Goal: Communication & Community: Participate in discussion

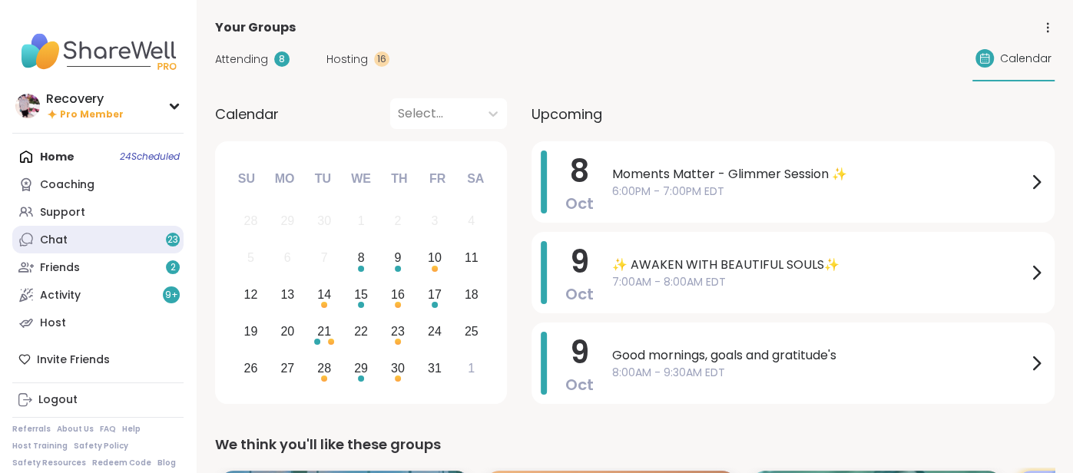
click at [89, 242] on link "Chat 23" at bounding box center [97, 240] width 171 height 28
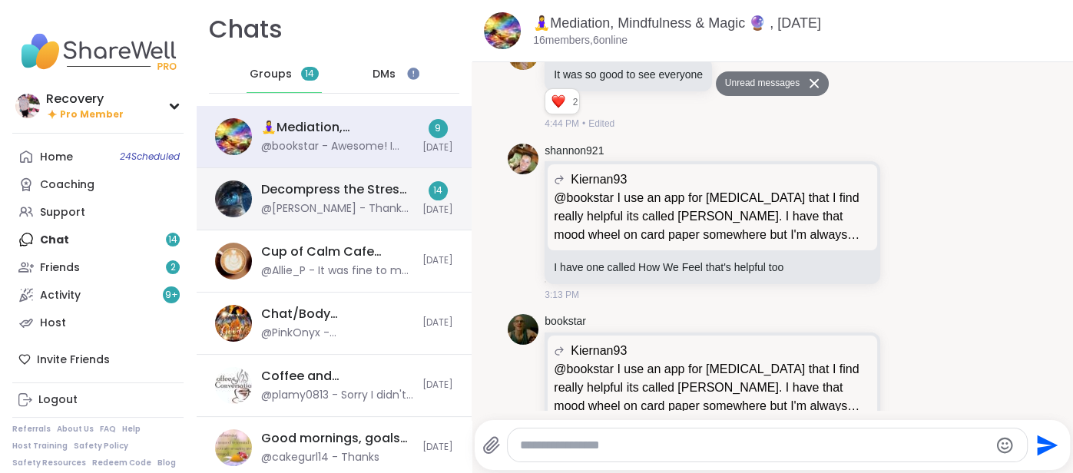
click at [293, 183] on div "Decompress the Stress, [DATE]" at bounding box center [337, 189] width 152 height 17
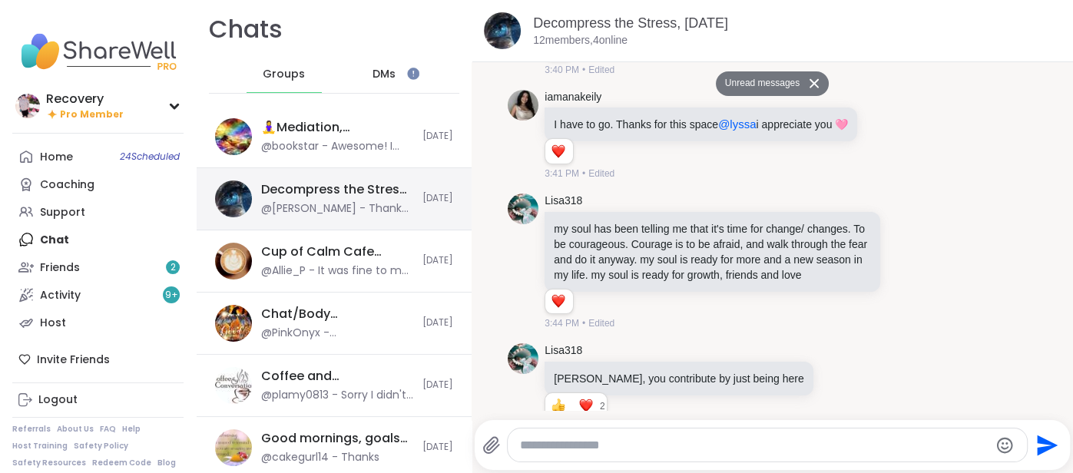
scroll to position [4997, 0]
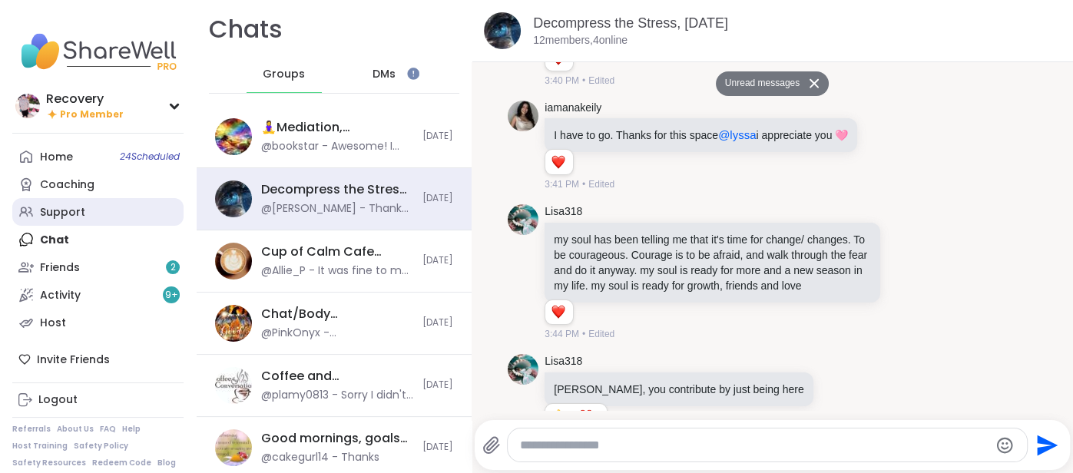
click at [61, 212] on div "Support" at bounding box center [62, 212] width 45 height 15
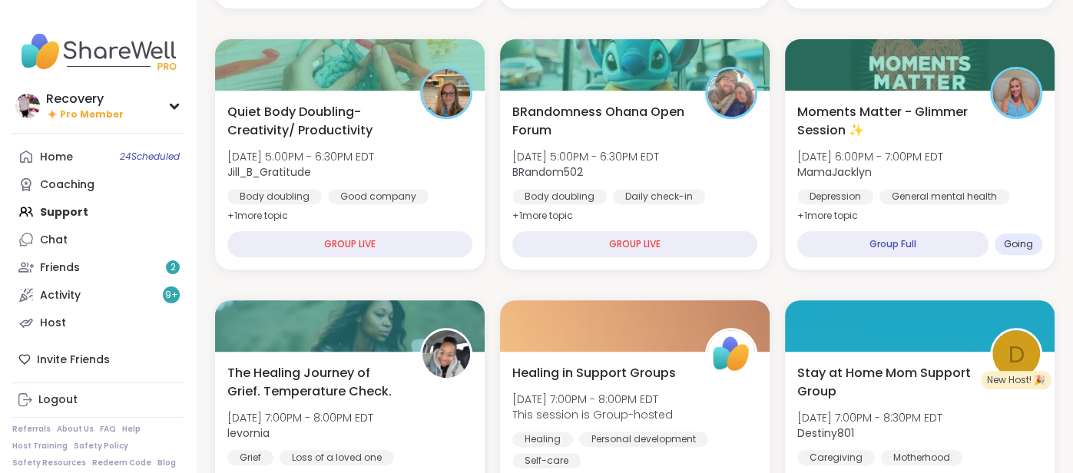
scroll to position [419, 0]
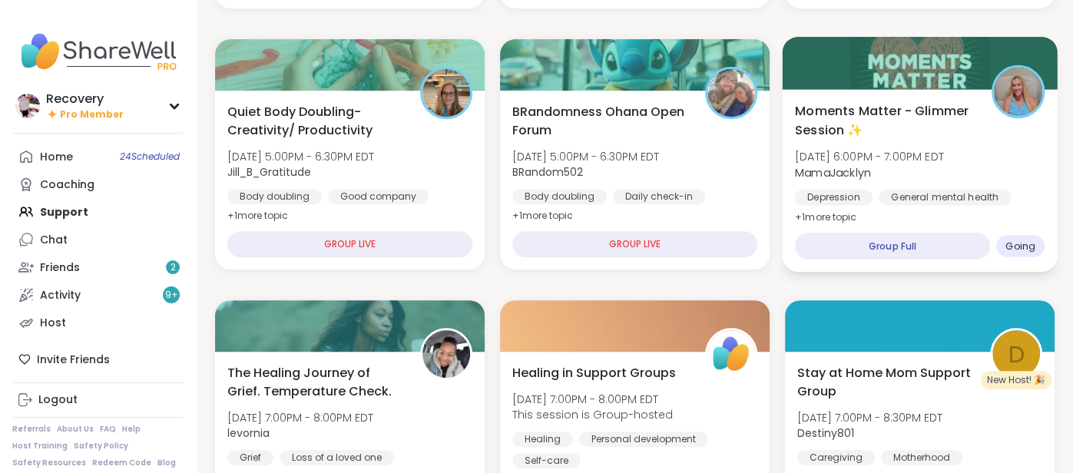
click at [900, 194] on div "General mental health" at bounding box center [945, 197] width 132 height 15
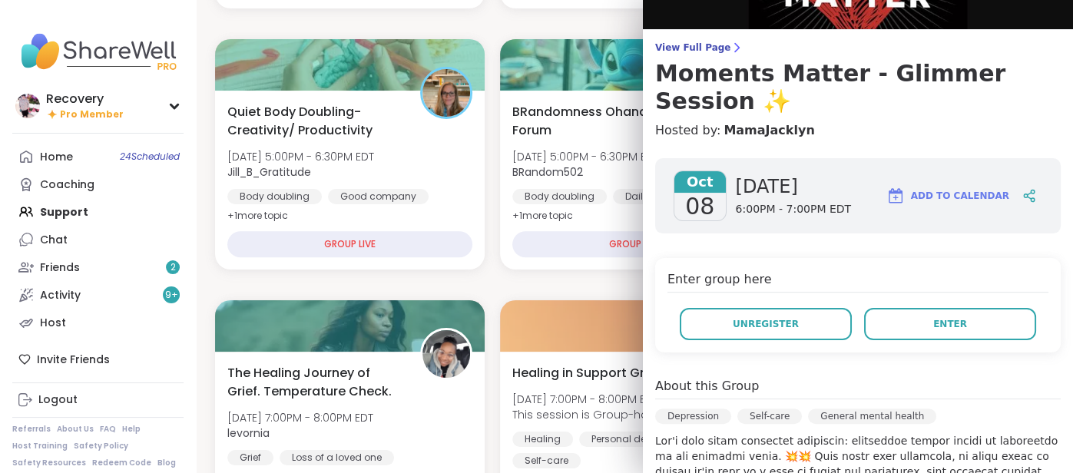
scroll to position [93, 0]
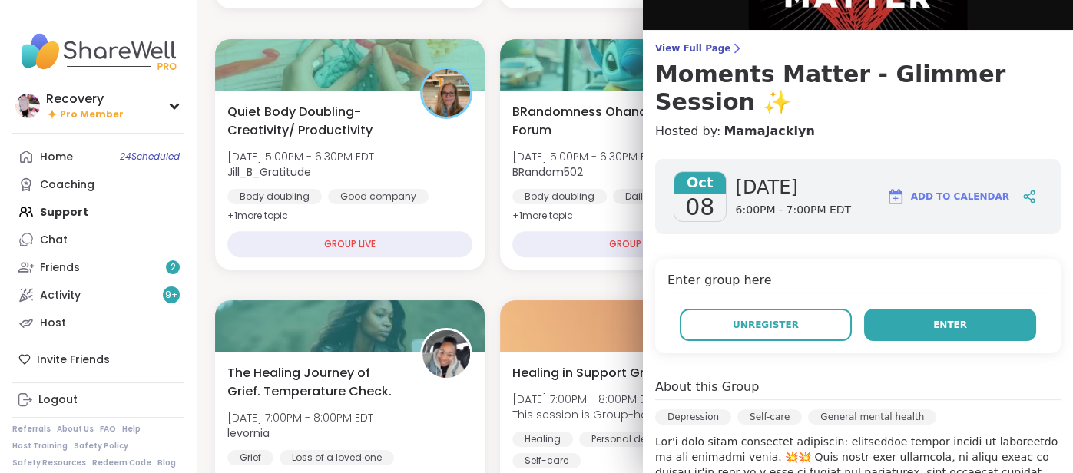
click at [973, 309] on button "Enter" at bounding box center [950, 325] width 172 height 32
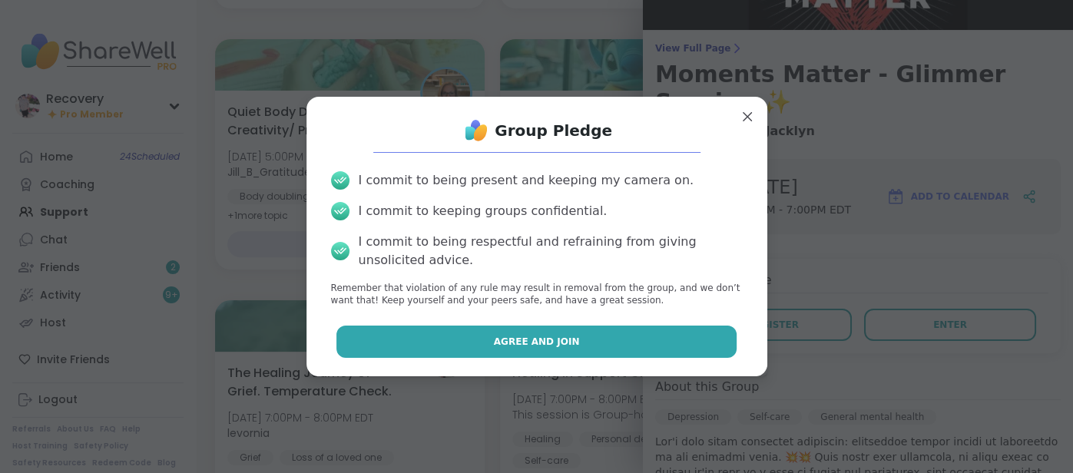
click at [692, 328] on button "Agree and Join" at bounding box center [536, 342] width 400 height 32
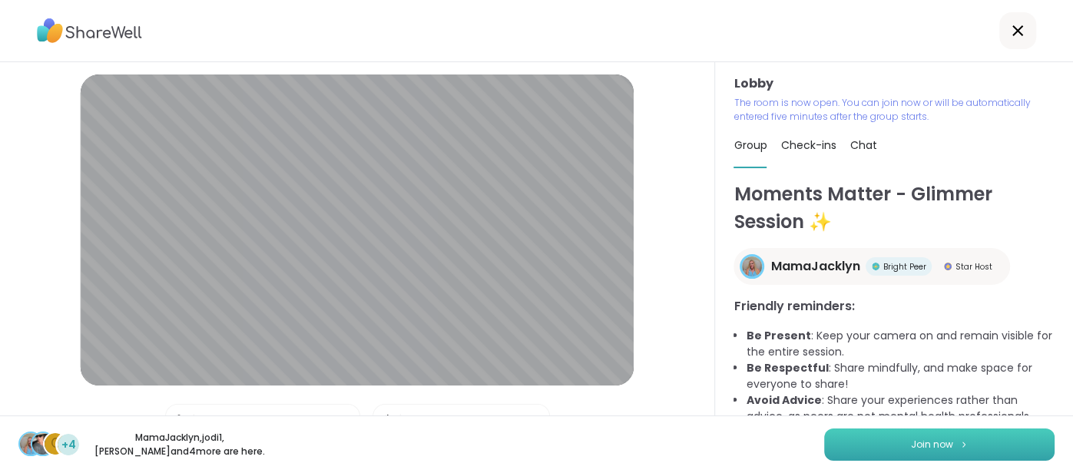
click at [858, 442] on button "Join now" at bounding box center [939, 445] width 230 height 32
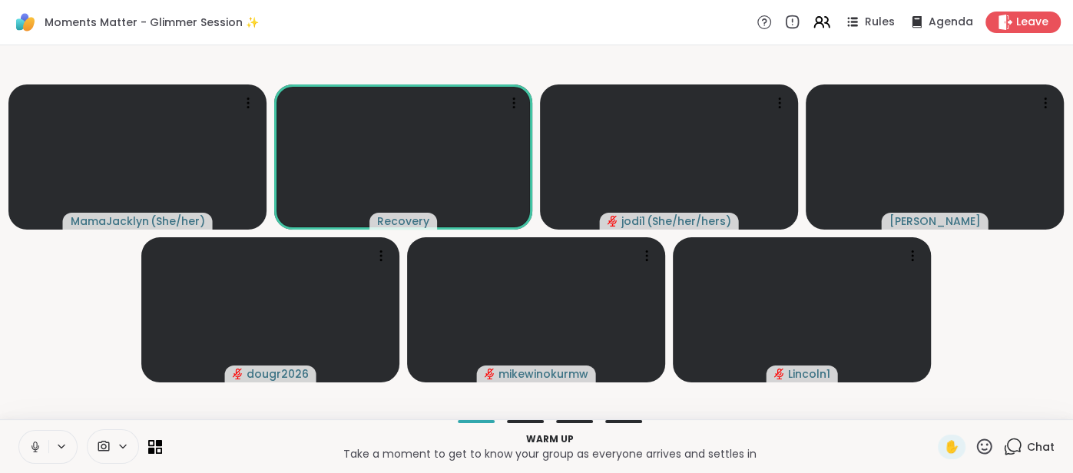
click at [35, 443] on icon at bounding box center [35, 445] width 4 height 7
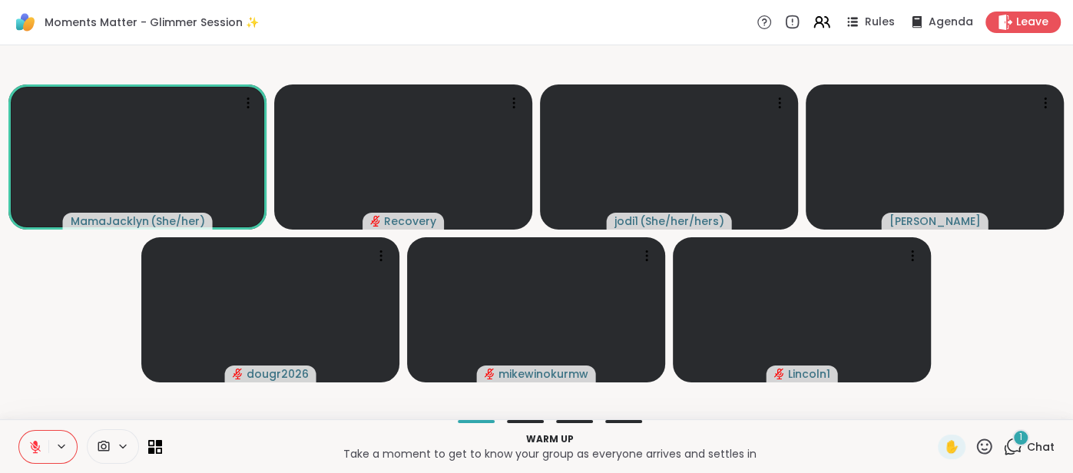
click at [33, 447] on icon at bounding box center [35, 447] width 14 height 14
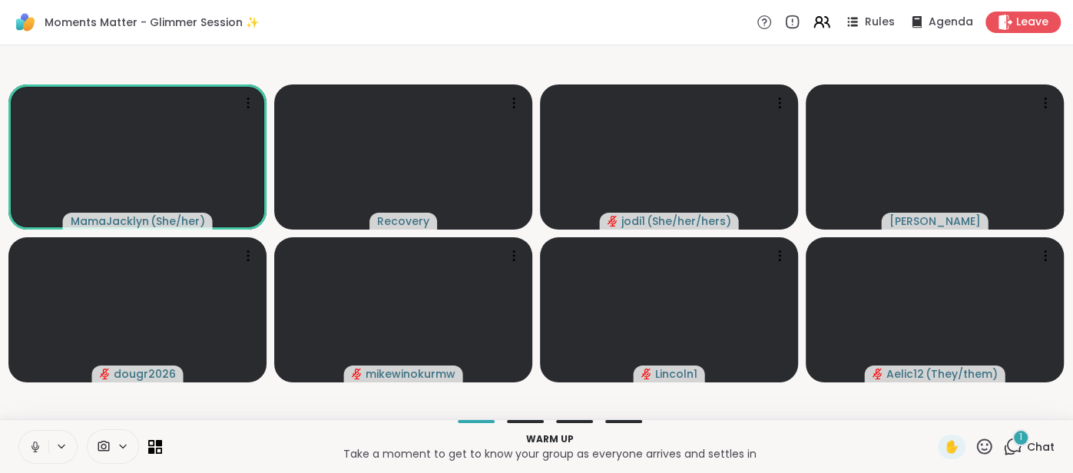
click at [31, 439] on button at bounding box center [33, 447] width 29 height 32
click at [1029, 442] on span "Chat" at bounding box center [1041, 446] width 28 height 15
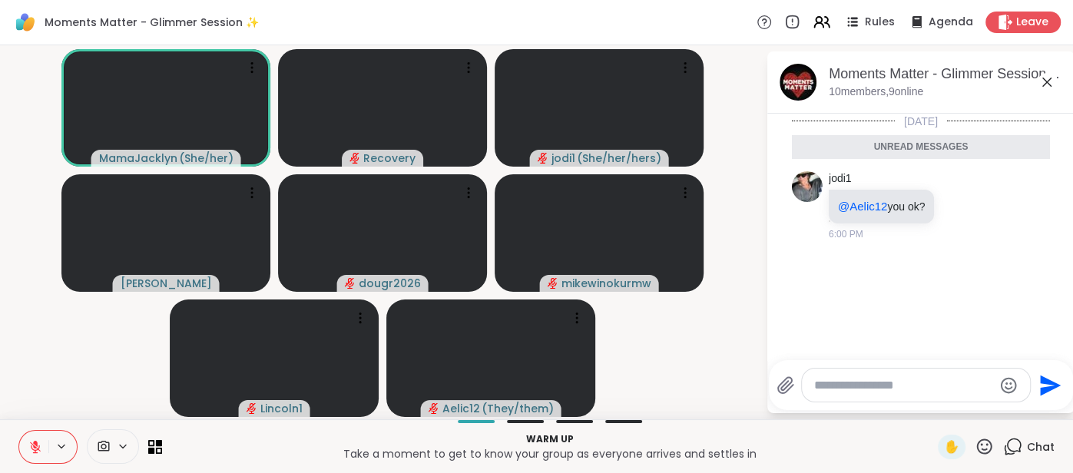
click at [1049, 86] on icon at bounding box center [1047, 82] width 18 height 18
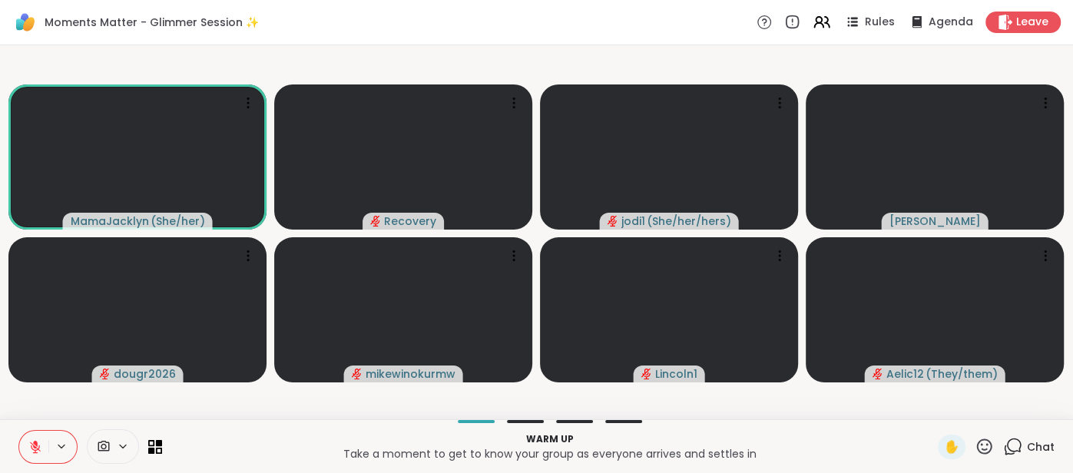
click at [1039, 452] on span "Chat" at bounding box center [1041, 446] width 28 height 15
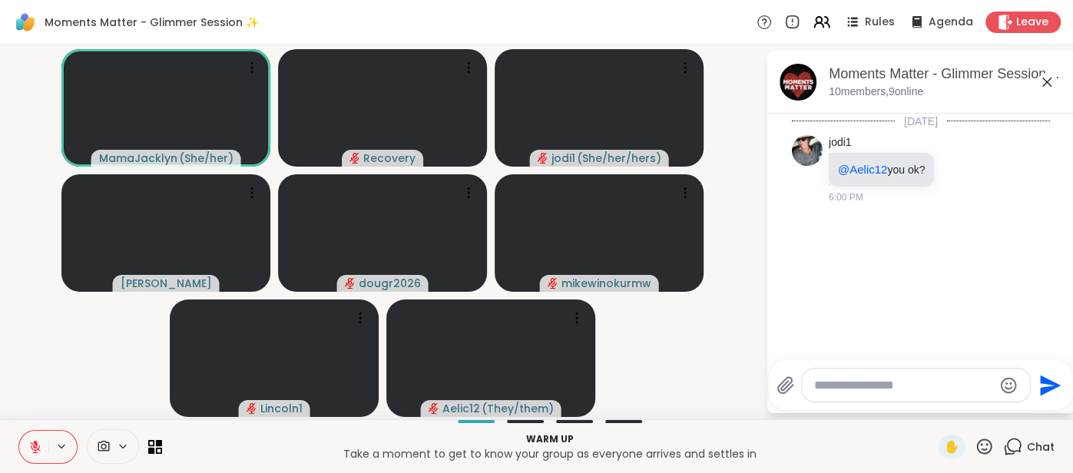
click at [37, 444] on icon at bounding box center [35, 447] width 14 height 14
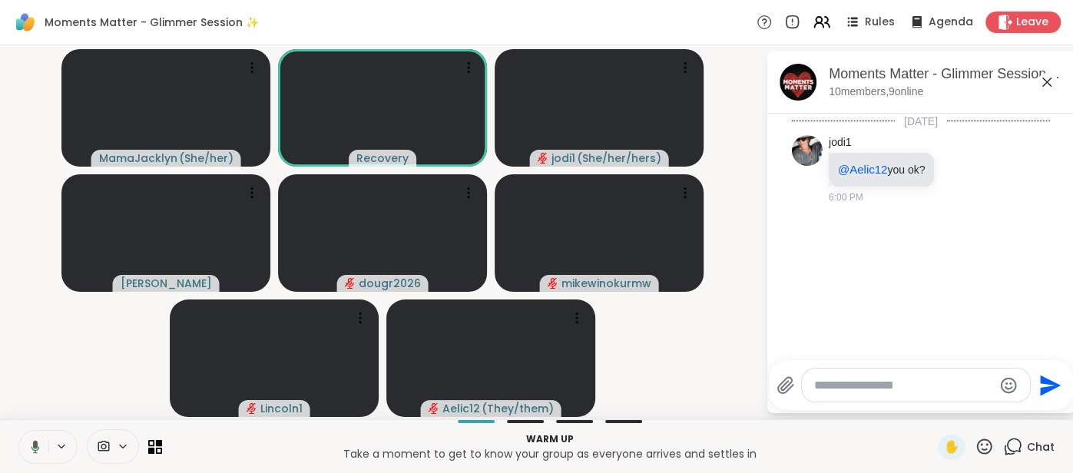
click at [1045, 85] on icon at bounding box center [1047, 82] width 18 height 18
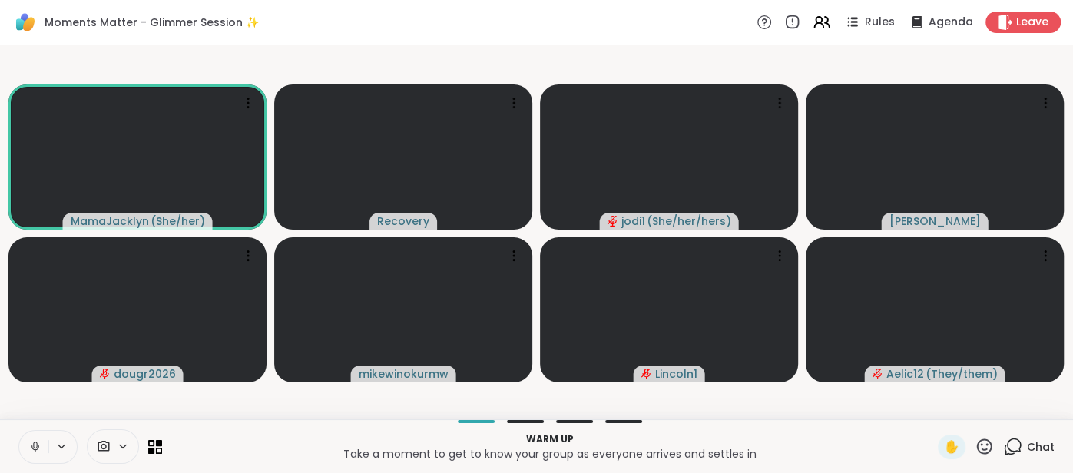
click at [31, 447] on icon at bounding box center [35, 447] width 14 height 14
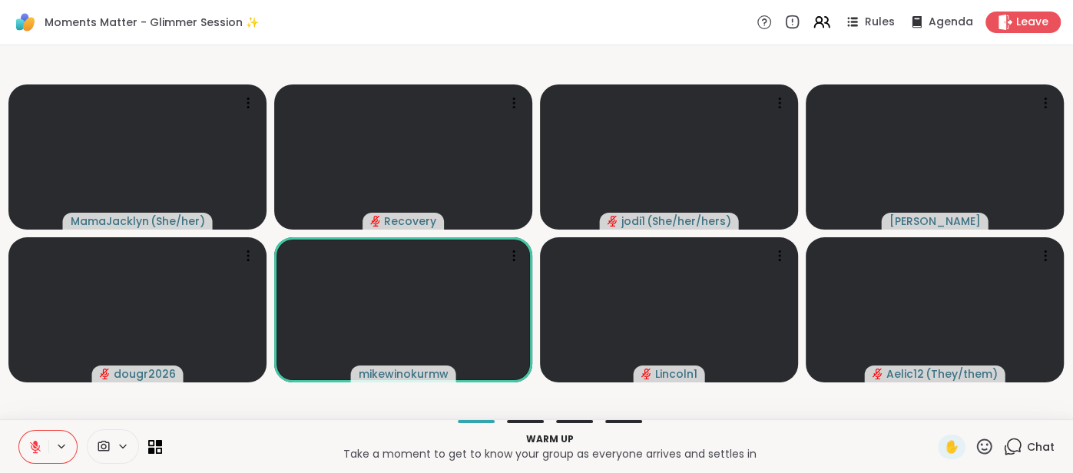
click at [31, 447] on icon at bounding box center [35, 447] width 11 height 11
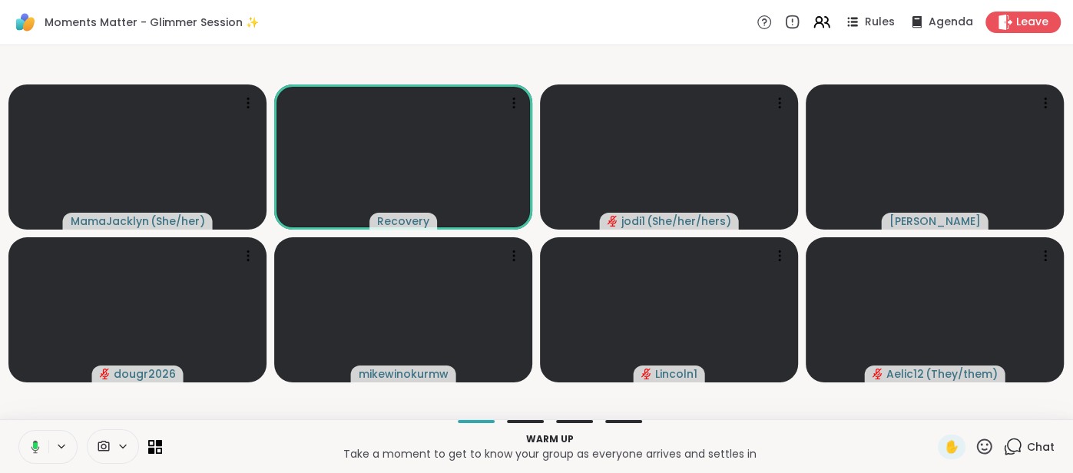
click at [25, 445] on button at bounding box center [32, 447] width 31 height 32
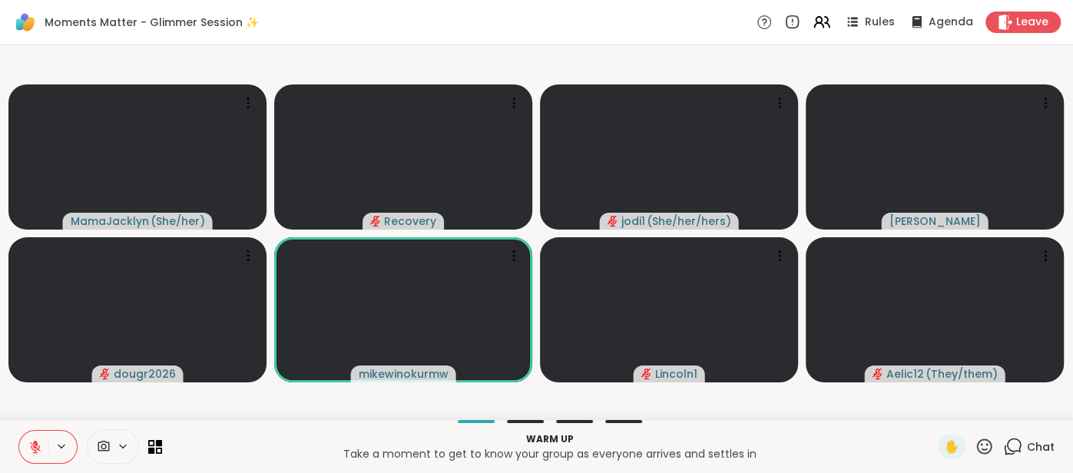
click at [28, 443] on icon at bounding box center [35, 447] width 14 height 14
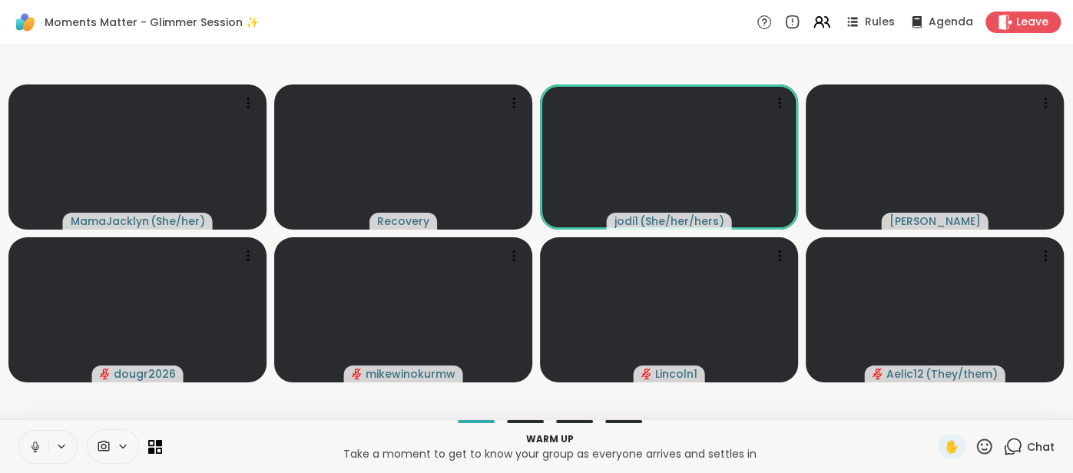
click at [31, 450] on icon at bounding box center [35, 447] width 14 height 14
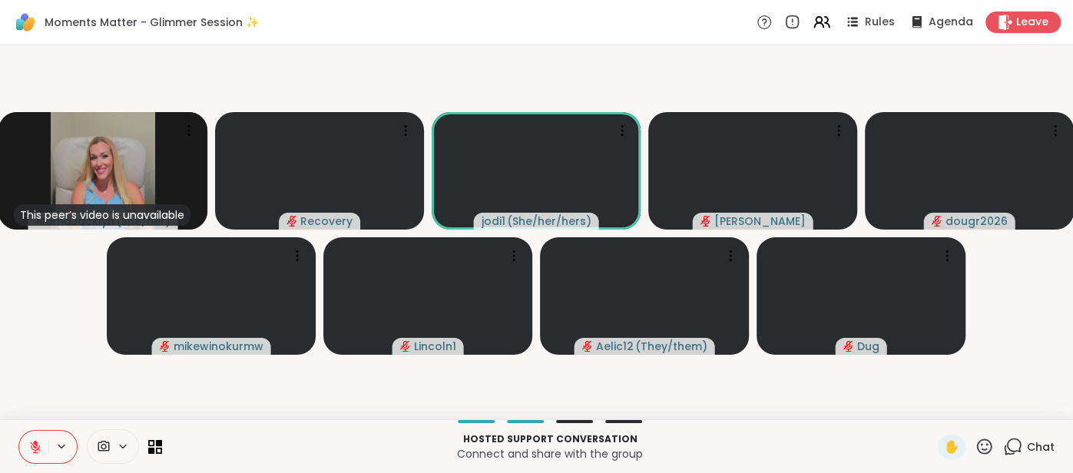
click at [33, 436] on button at bounding box center [33, 447] width 29 height 32
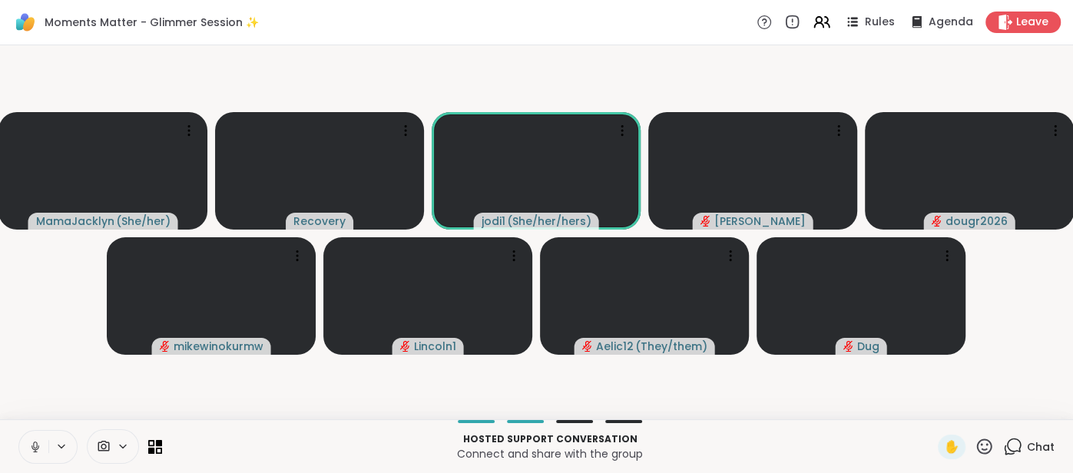
click at [33, 436] on button at bounding box center [33, 447] width 29 height 32
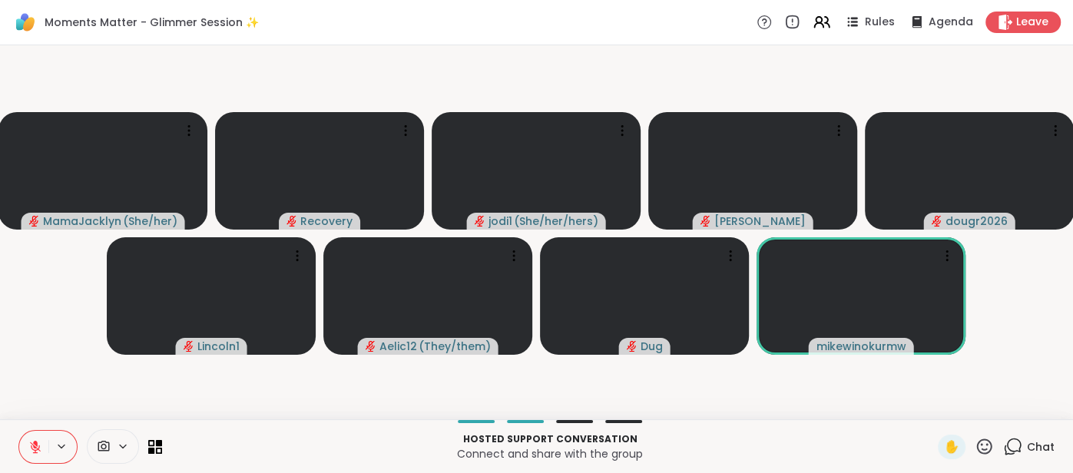
click at [29, 444] on icon at bounding box center [35, 447] width 14 height 14
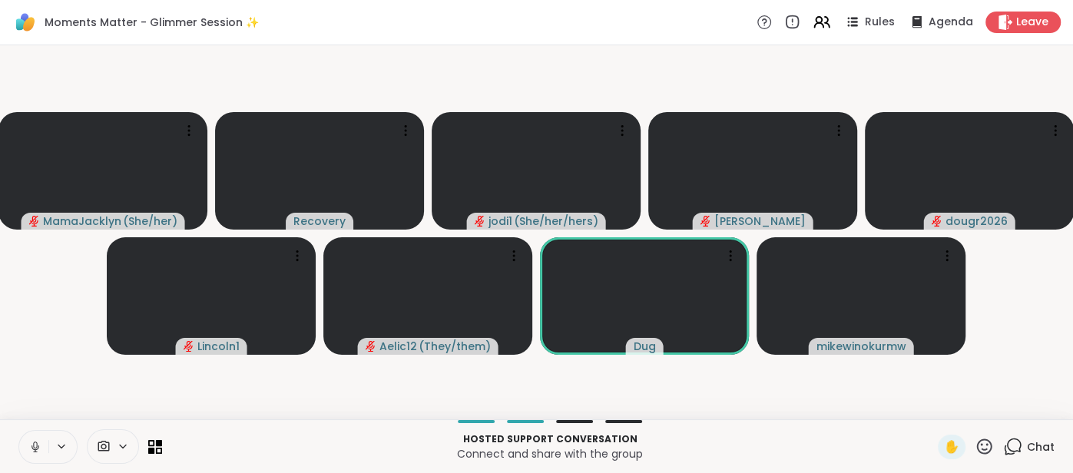
click at [30, 446] on icon at bounding box center [35, 447] width 14 height 14
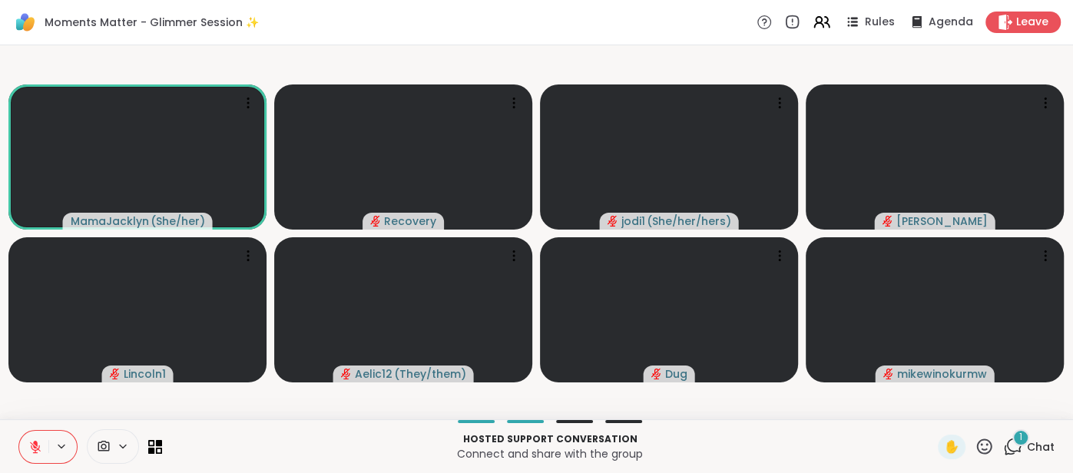
click at [1036, 442] on span "Chat" at bounding box center [1041, 446] width 28 height 15
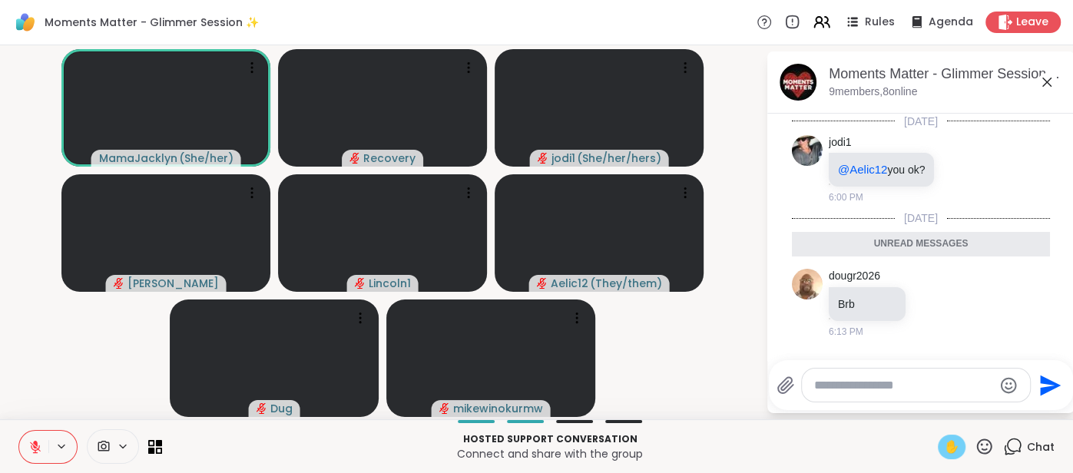
click at [963, 451] on div "✋" at bounding box center [952, 447] width 28 height 25
click at [27, 446] on button at bounding box center [33, 447] width 29 height 32
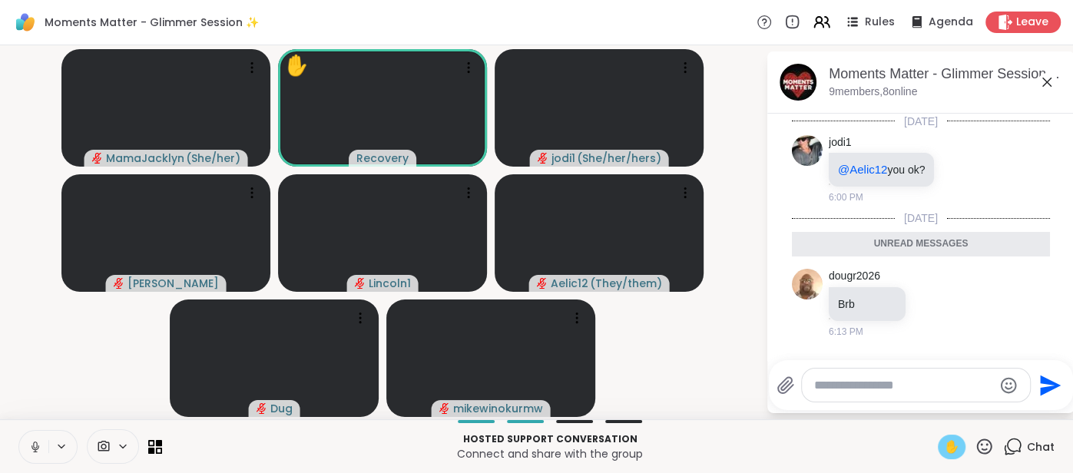
click at [23, 449] on button at bounding box center [33, 447] width 29 height 32
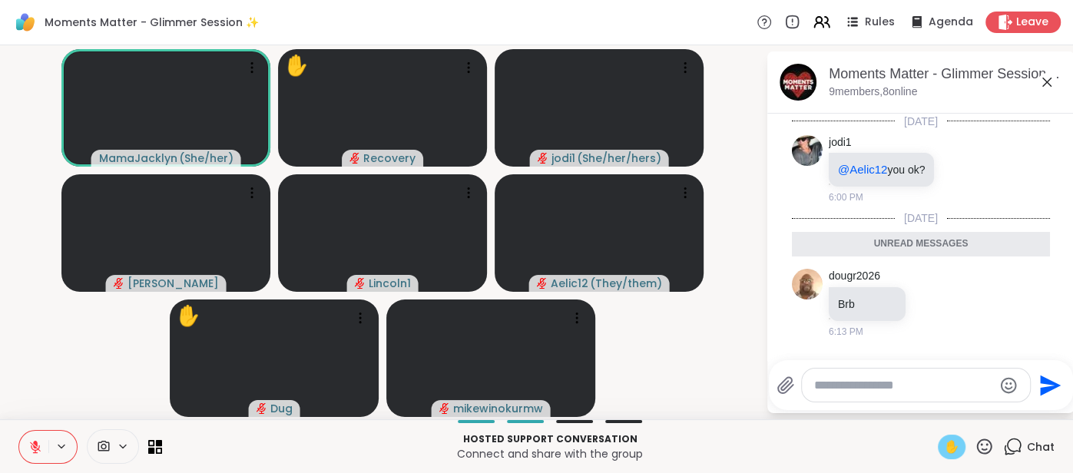
click at [943, 443] on div "✋" at bounding box center [952, 447] width 28 height 25
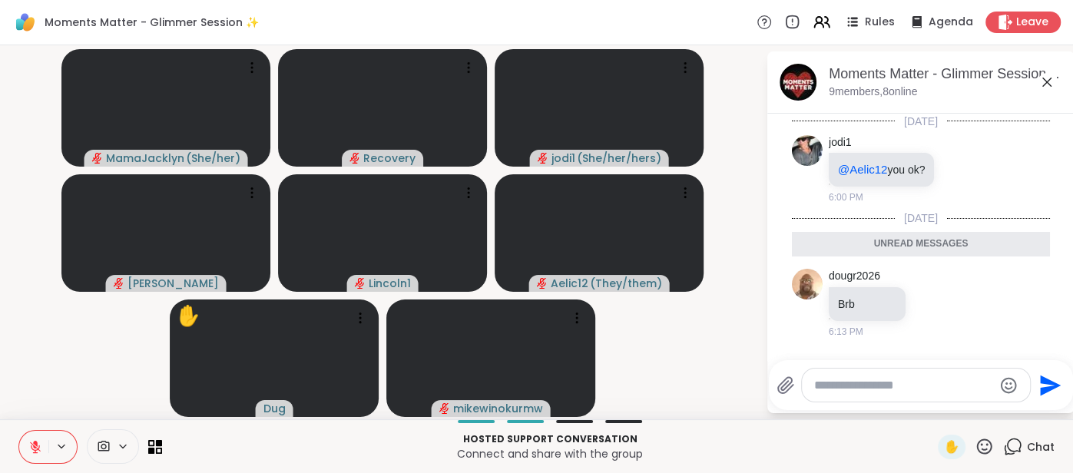
click at [1047, 86] on icon at bounding box center [1047, 82] width 18 height 18
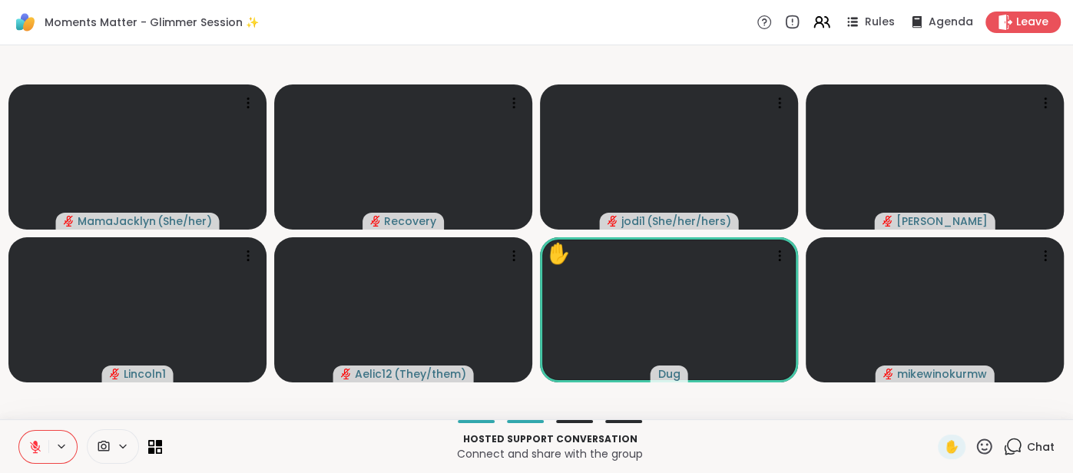
click at [28, 454] on icon at bounding box center [35, 447] width 14 height 14
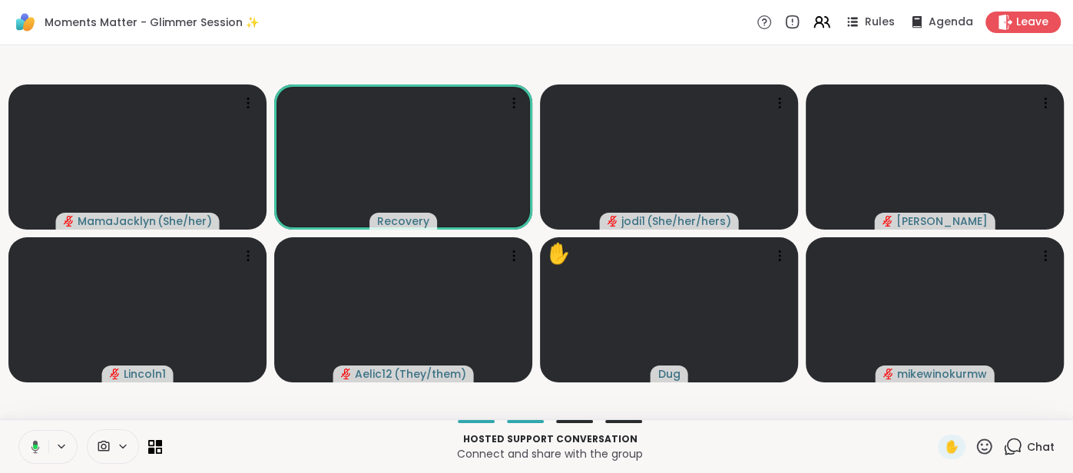
click at [34, 429] on div at bounding box center [90, 446] width 144 height 35
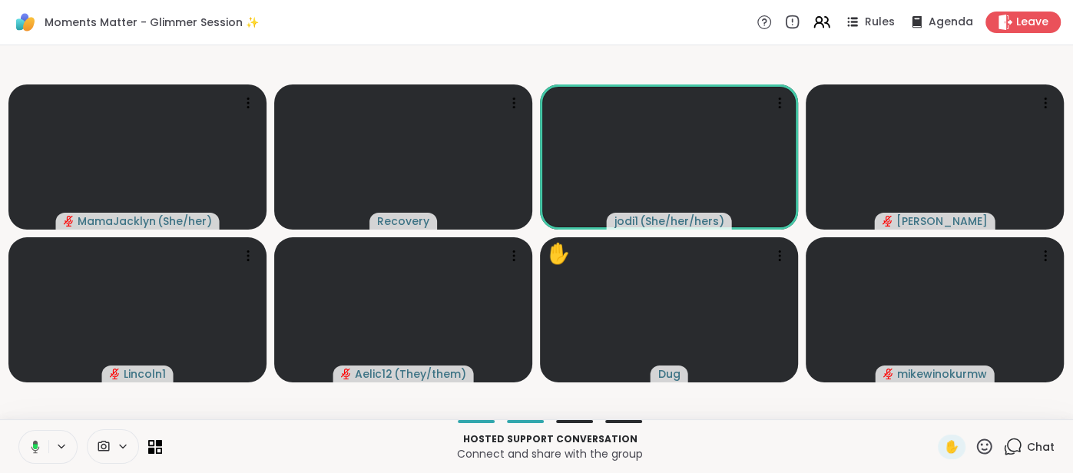
click at [29, 439] on button at bounding box center [32, 447] width 31 height 32
click at [29, 439] on button at bounding box center [33, 447] width 29 height 32
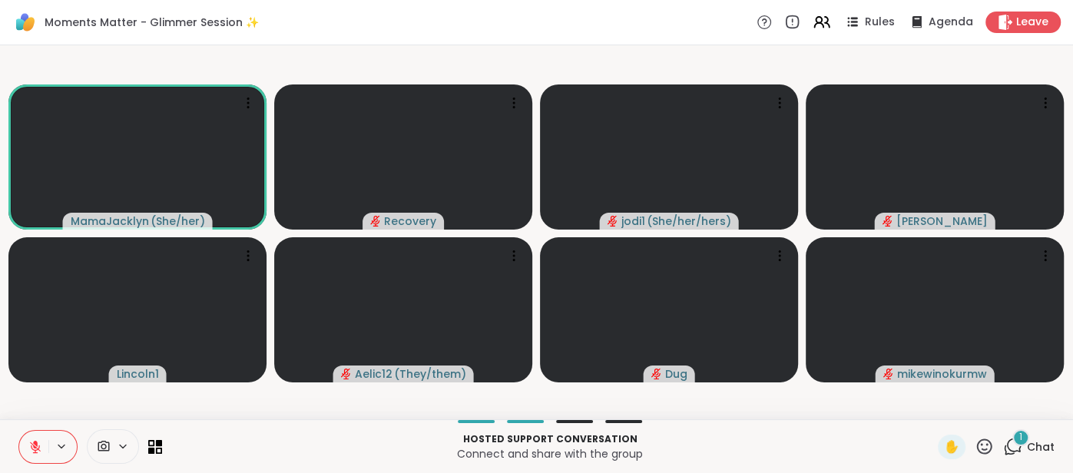
click at [32, 444] on icon at bounding box center [35, 447] width 11 height 11
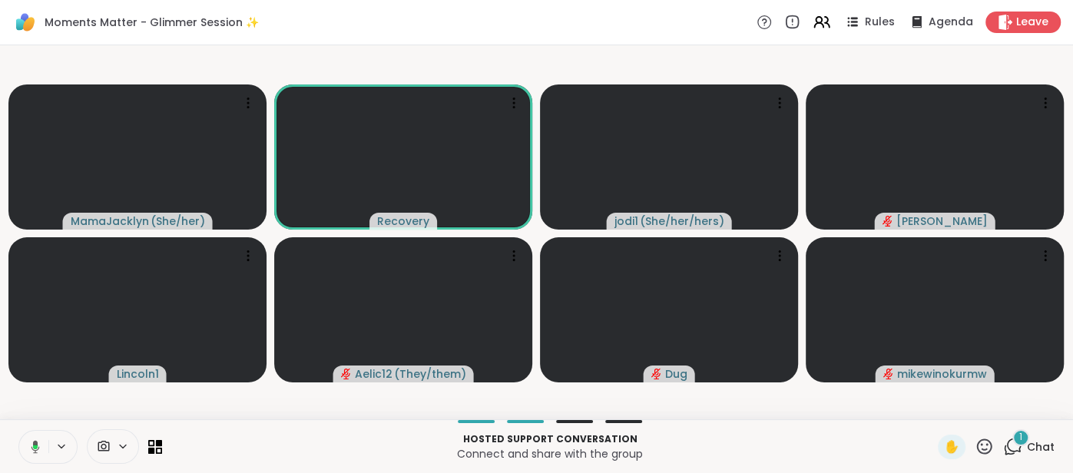
click at [27, 449] on icon at bounding box center [33, 447] width 14 height 14
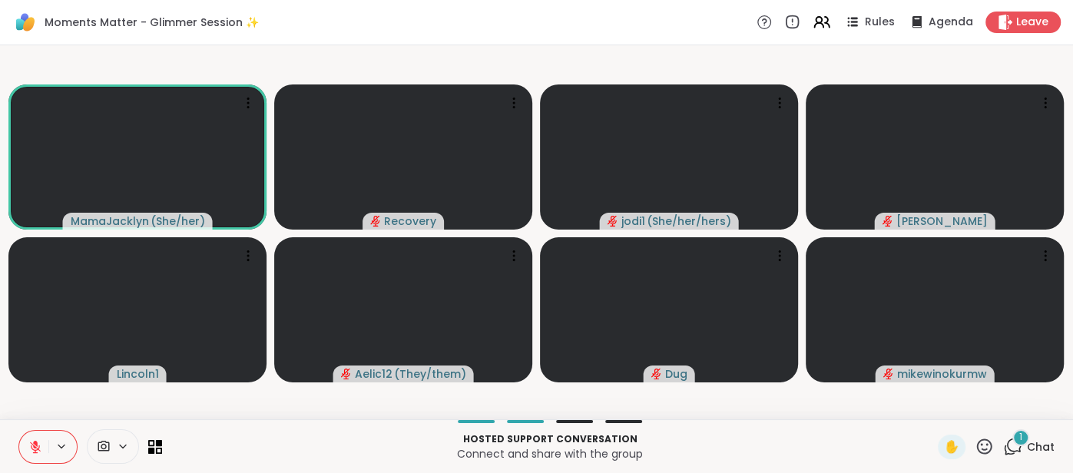
click at [27, 449] on button at bounding box center [33, 447] width 29 height 32
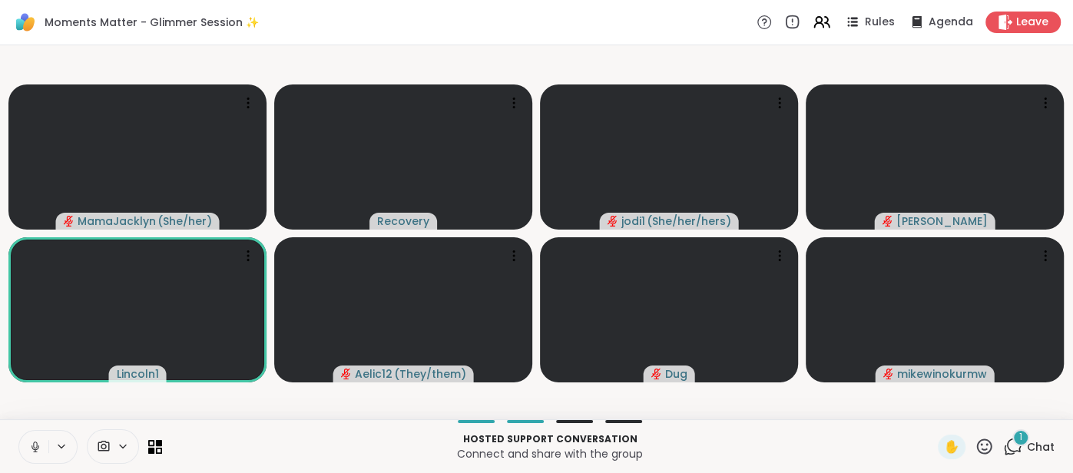
click at [22, 443] on button at bounding box center [33, 447] width 29 height 32
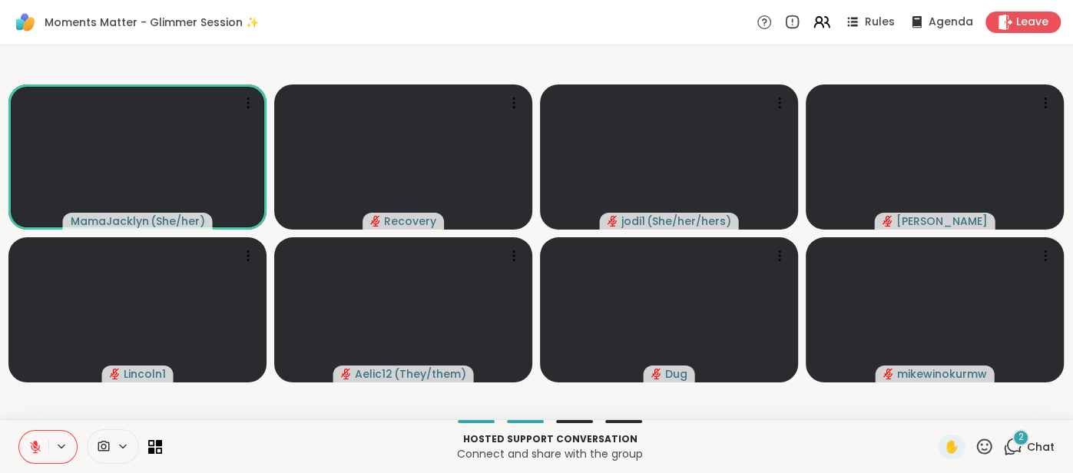
click at [28, 444] on icon at bounding box center [35, 447] width 14 height 14
click at [27, 436] on button at bounding box center [33, 447] width 29 height 32
click at [943, 444] on div "✋" at bounding box center [952, 447] width 28 height 25
click at [30, 446] on icon at bounding box center [35, 447] width 14 height 14
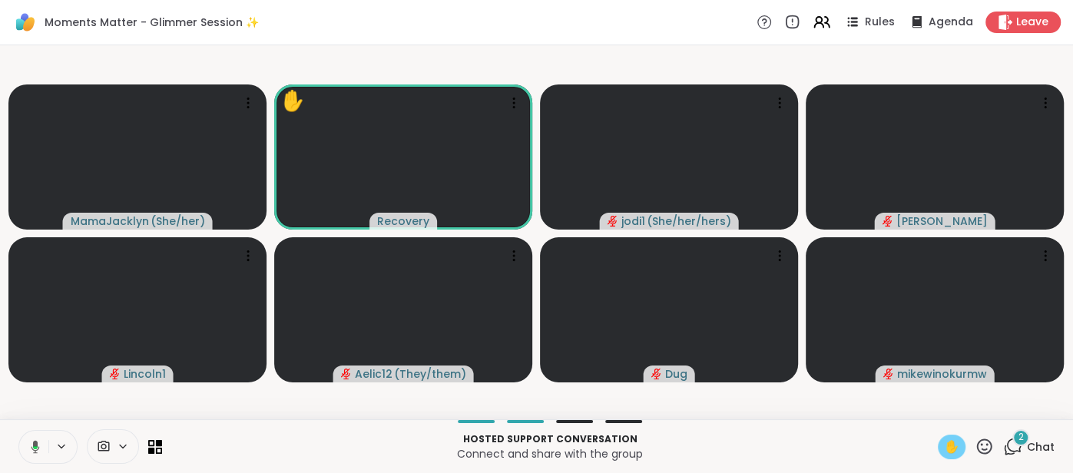
click at [30, 447] on icon at bounding box center [33, 447] width 14 height 14
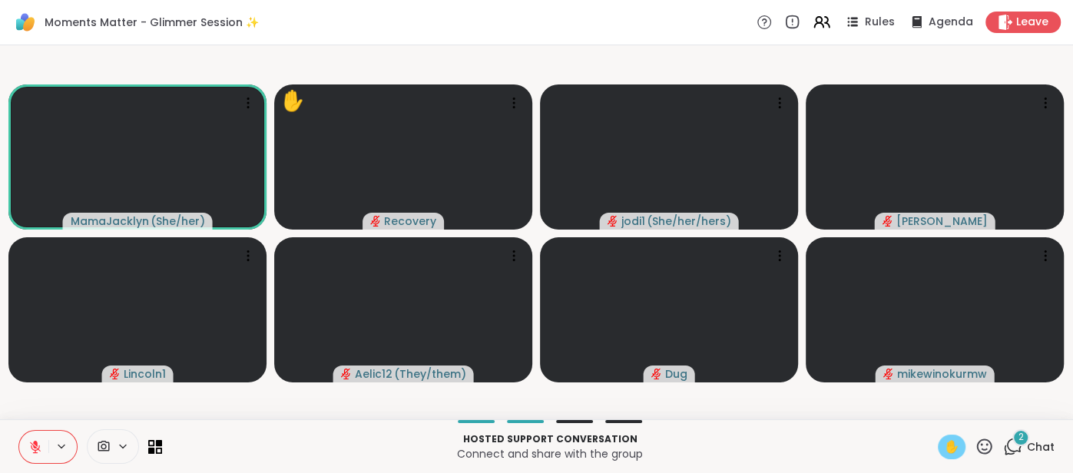
click at [953, 449] on span "✋" at bounding box center [951, 447] width 15 height 18
click at [31, 442] on icon at bounding box center [35, 447] width 14 height 14
click at [29, 446] on icon at bounding box center [35, 447] width 14 height 14
click at [30, 443] on icon at bounding box center [35, 447] width 11 height 11
click at [18, 446] on button at bounding box center [32, 447] width 31 height 32
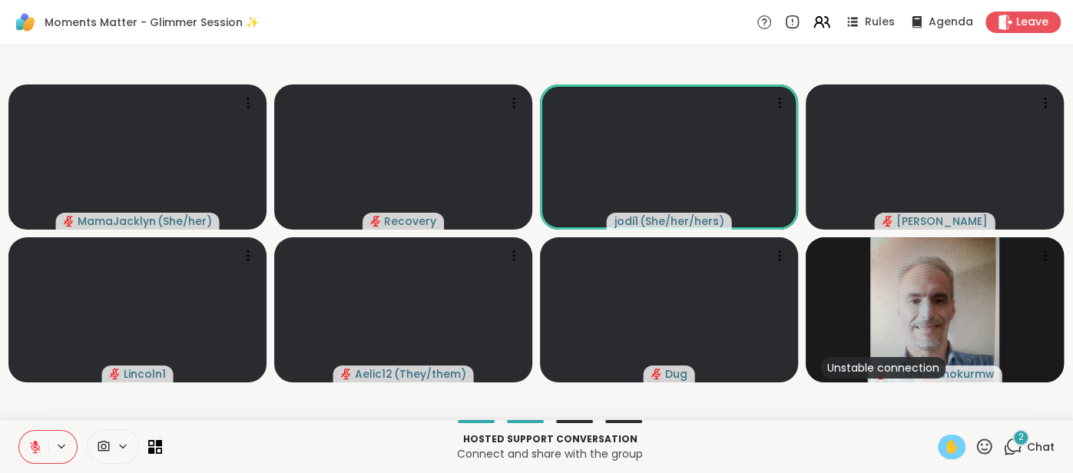
click at [948, 445] on span "✋" at bounding box center [951, 447] width 15 height 18
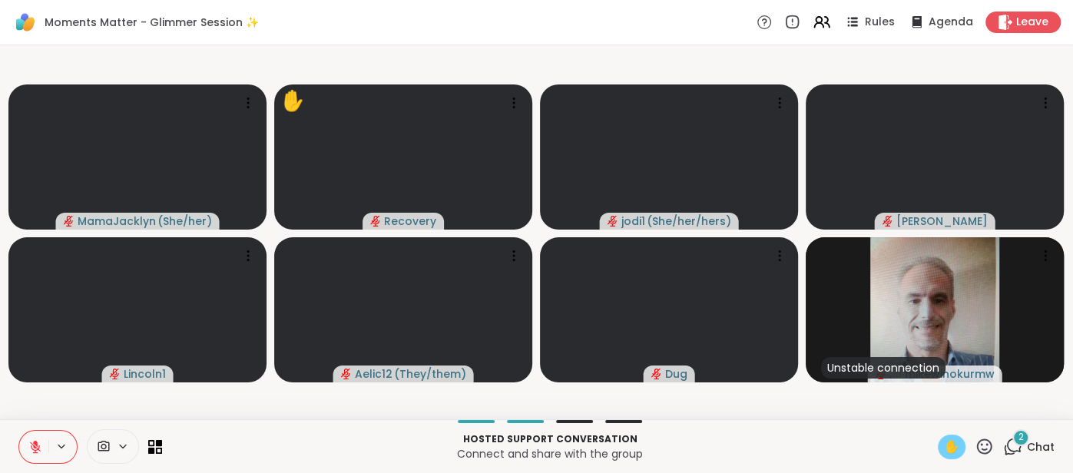
click at [948, 445] on span "✋" at bounding box center [951, 447] width 15 height 18
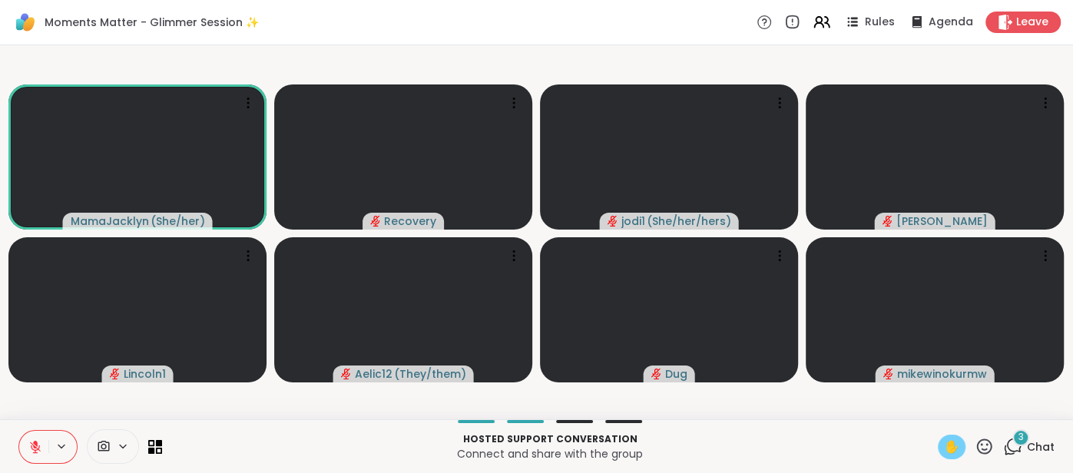
click at [952, 447] on span "✋" at bounding box center [951, 447] width 15 height 18
click at [37, 446] on icon at bounding box center [35, 447] width 14 height 14
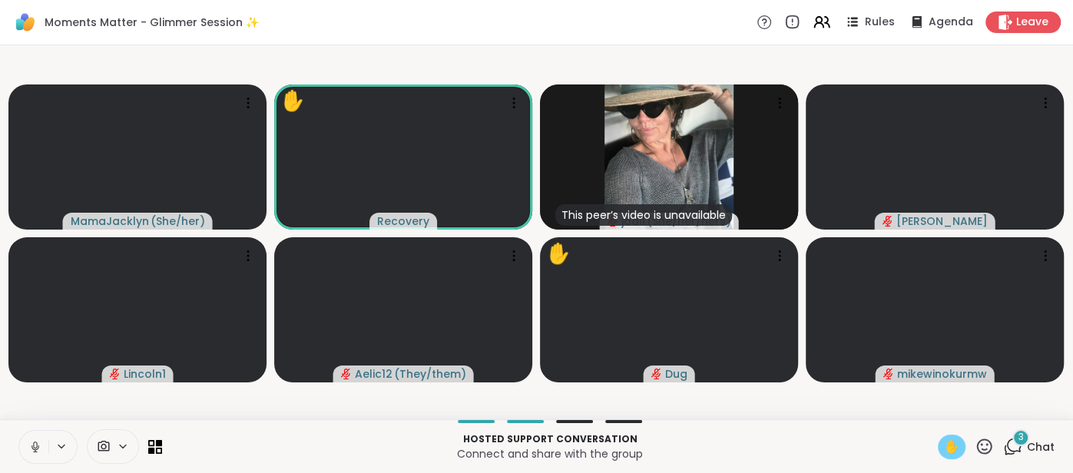
click at [25, 448] on button at bounding box center [33, 447] width 29 height 32
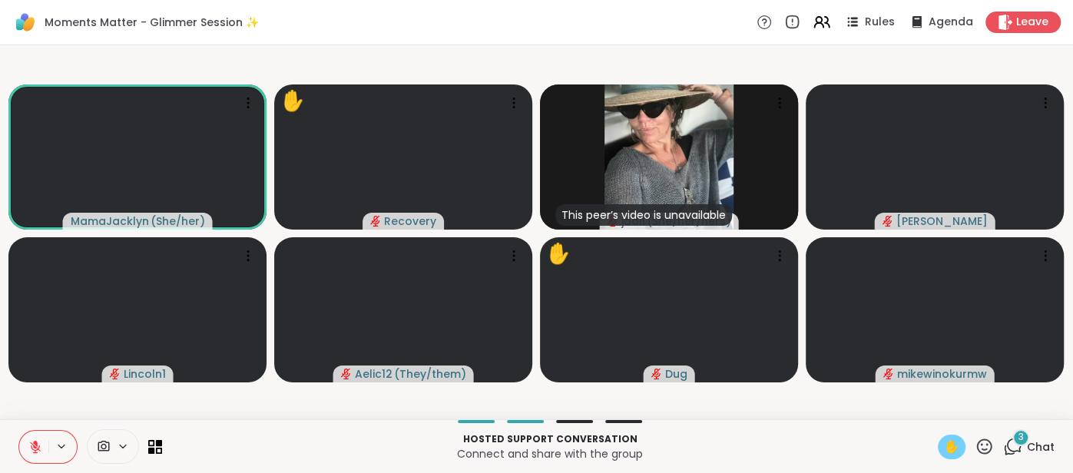
click at [963, 448] on div "✋" at bounding box center [952, 447] width 28 height 25
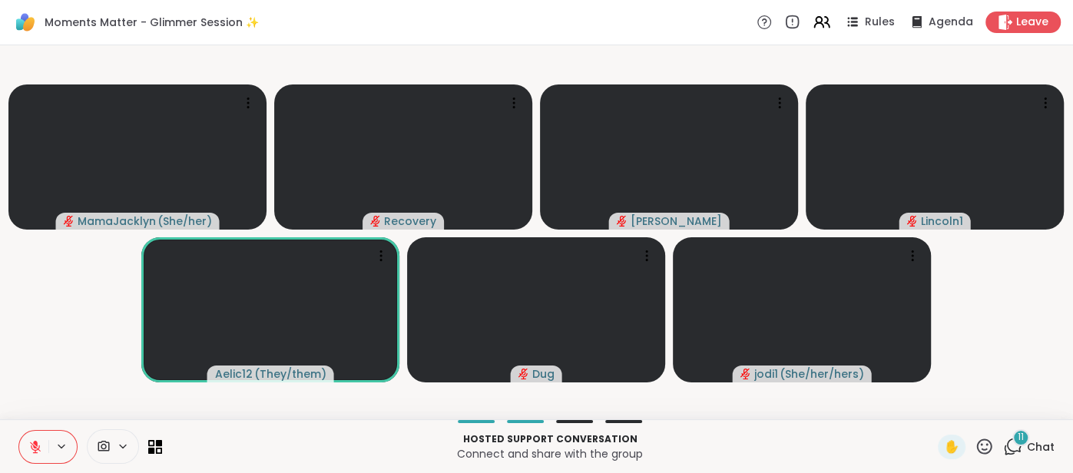
click at [1026, 446] on div "11 Chat" at bounding box center [1028, 447] width 51 height 25
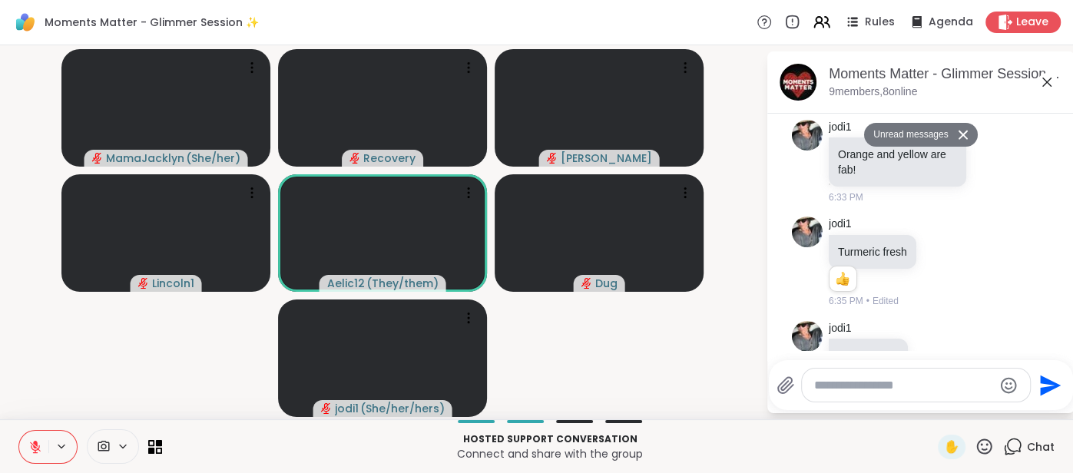
scroll to position [1261, 0]
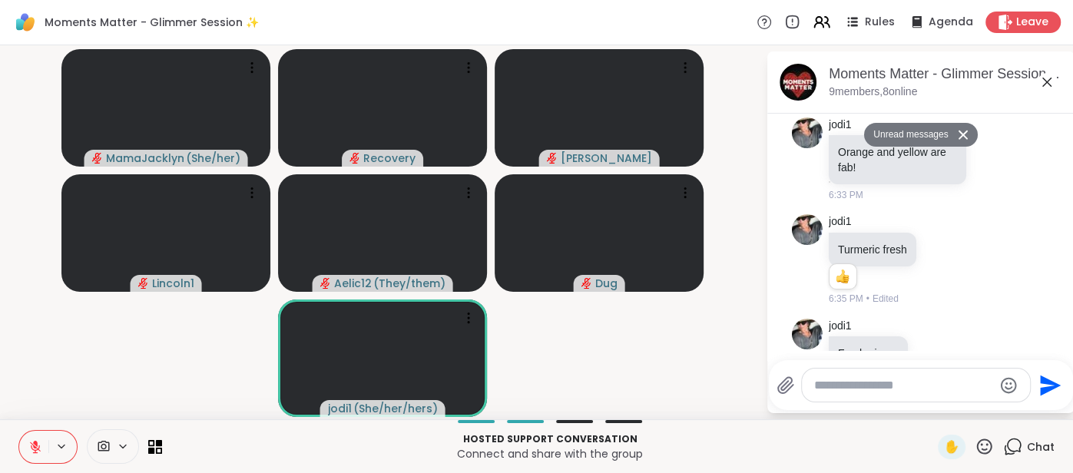
click at [1042, 79] on icon at bounding box center [1047, 82] width 18 height 18
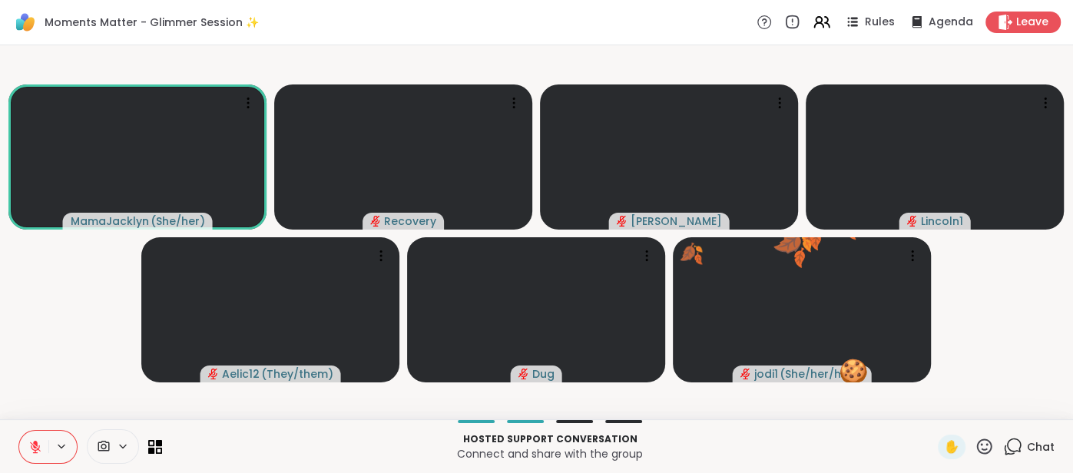
click at [31, 445] on icon at bounding box center [35, 447] width 14 height 14
click at [28, 443] on icon at bounding box center [33, 447] width 14 height 14
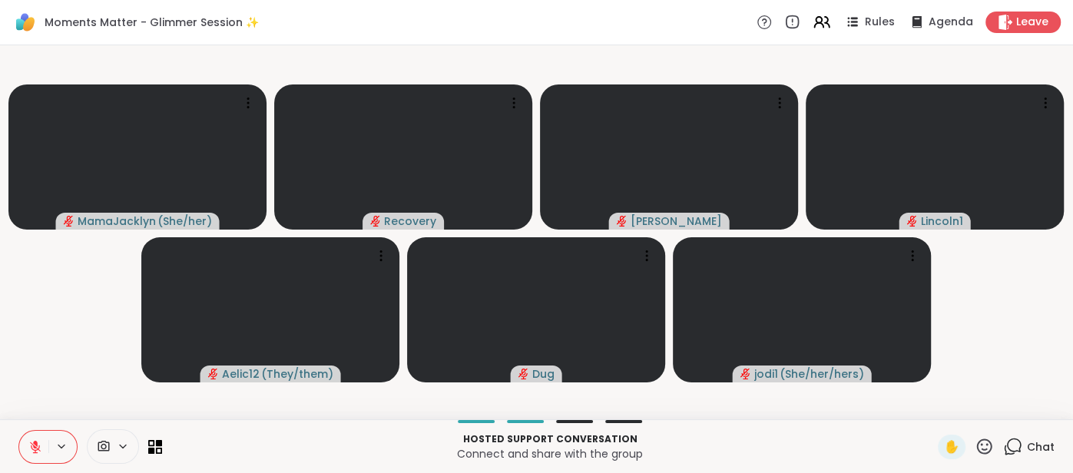
click at [39, 439] on button at bounding box center [33, 447] width 29 height 32
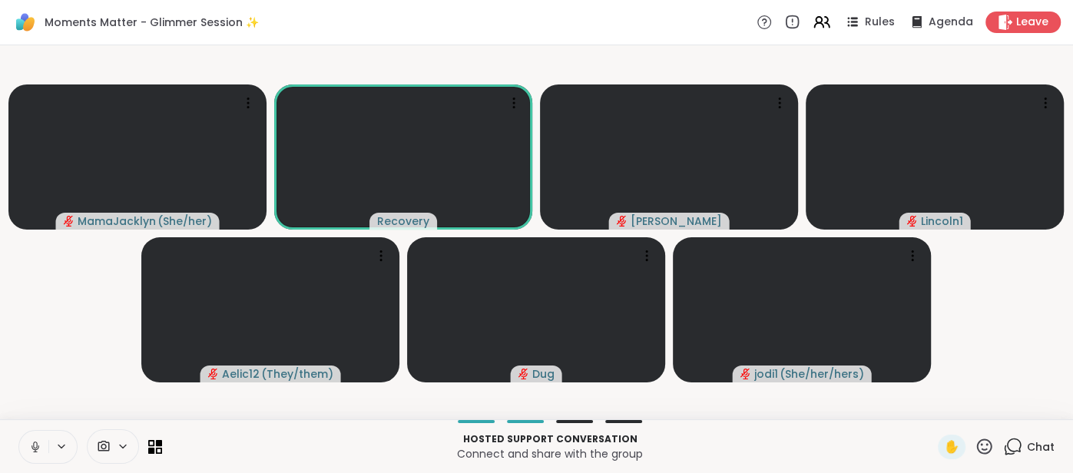
click at [22, 449] on button at bounding box center [33, 447] width 29 height 32
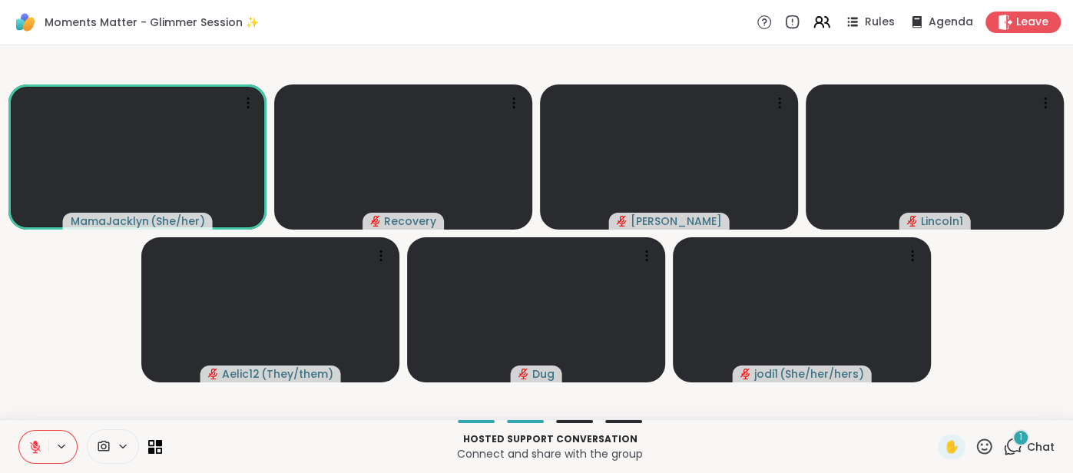
click at [1032, 446] on span "Chat" at bounding box center [1041, 446] width 28 height 15
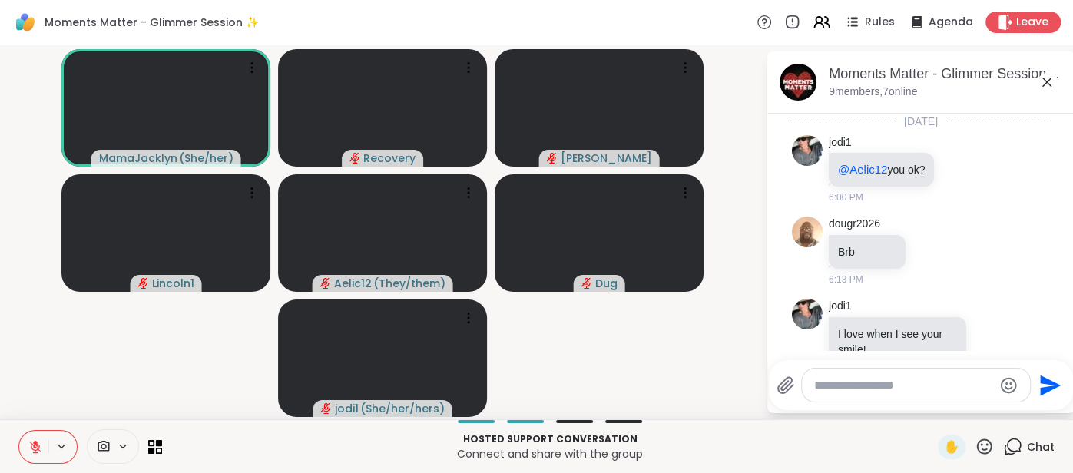
scroll to position [1444, 0]
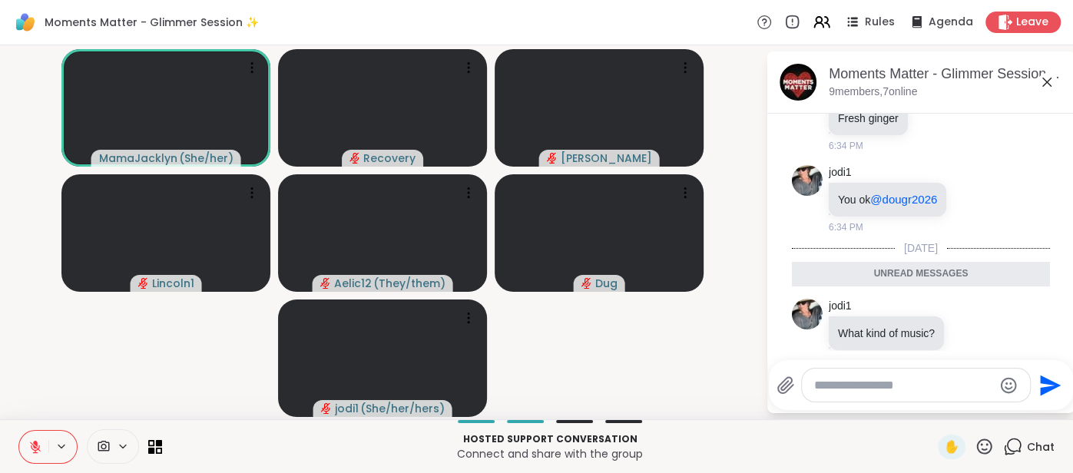
click at [842, 391] on textarea "Type your message" at bounding box center [903, 385] width 179 height 15
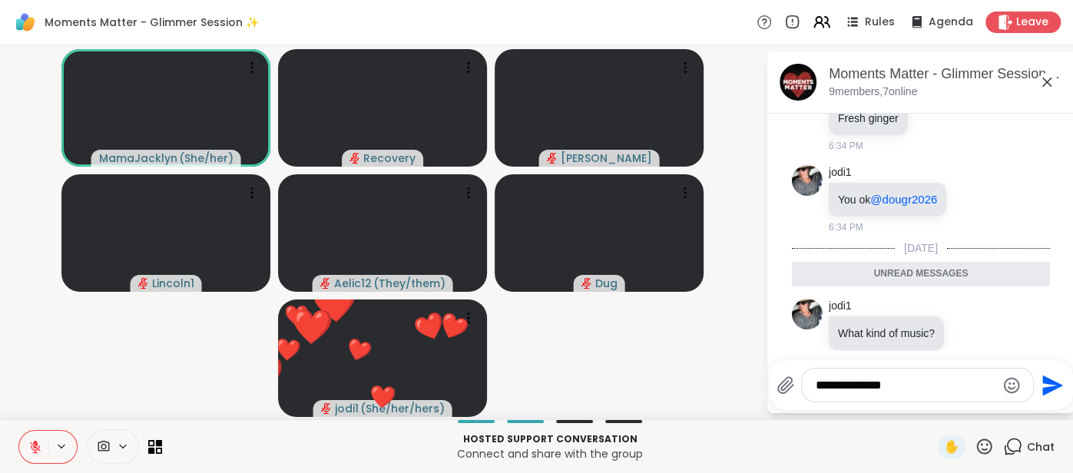
type textarea "**********"
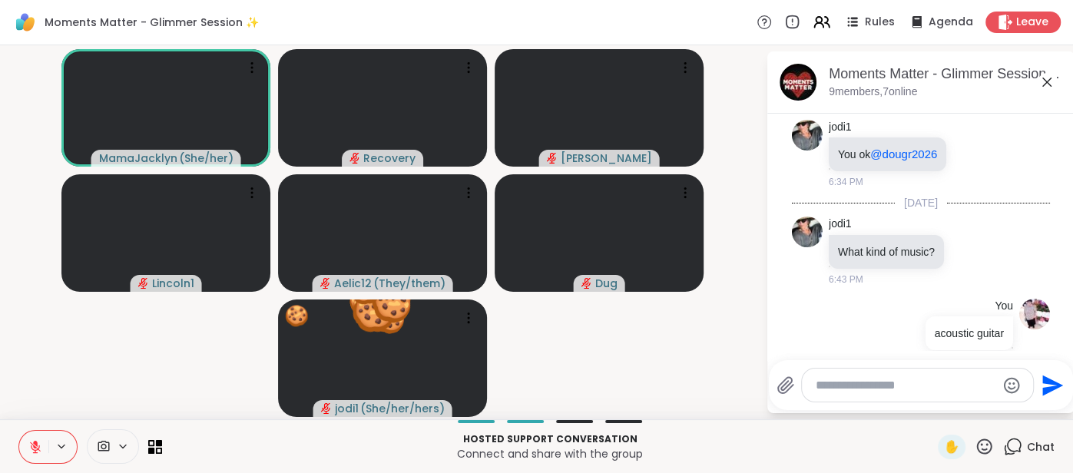
scroll to position [1490, 0]
click at [827, 389] on textarea "Type your message" at bounding box center [906, 385] width 180 height 15
type textarea "**"
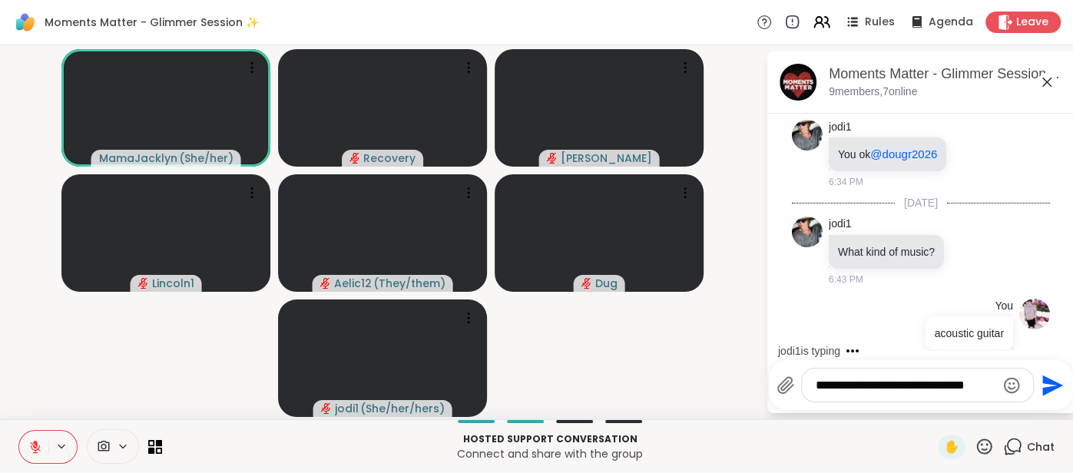
scroll to position [1586, 0]
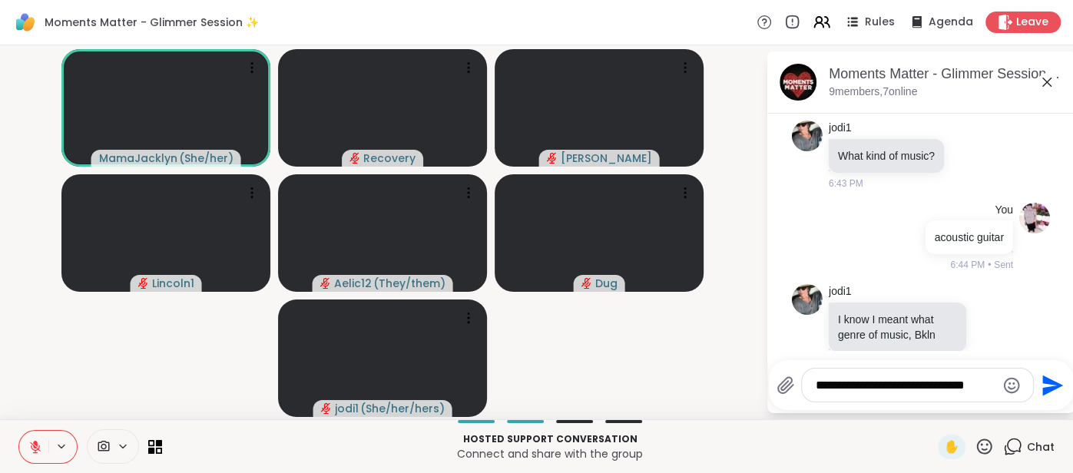
type textarea "**********"
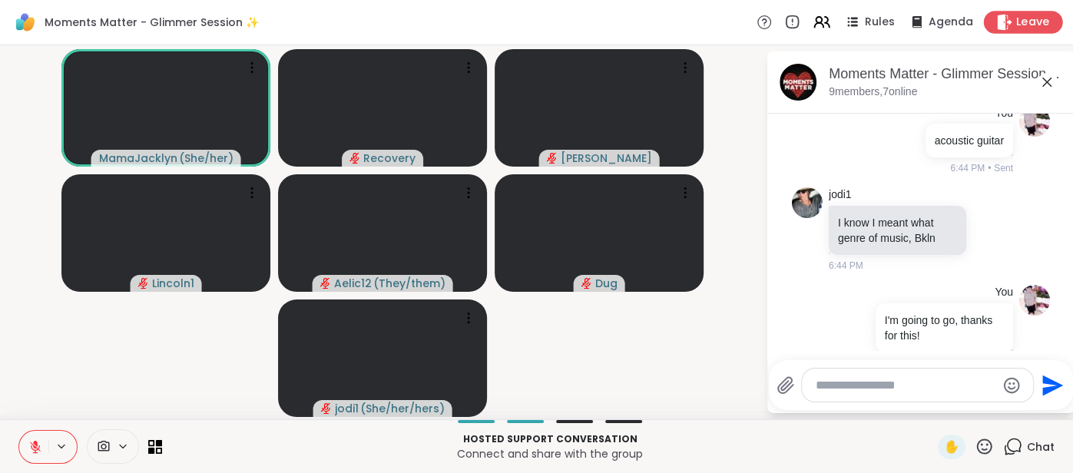
click at [1016, 29] on div "Leave" at bounding box center [1023, 22] width 79 height 22
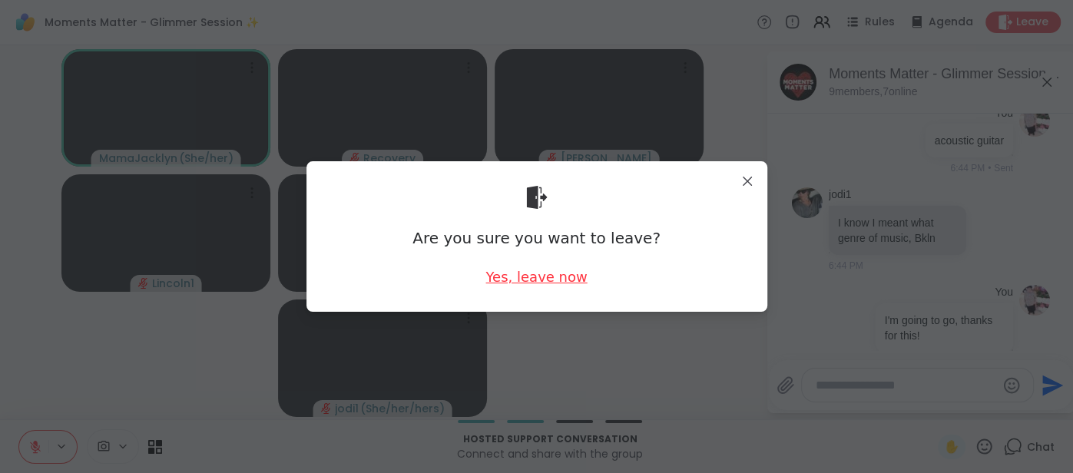
click at [523, 277] on div "Yes, leave now" at bounding box center [536, 276] width 101 height 19
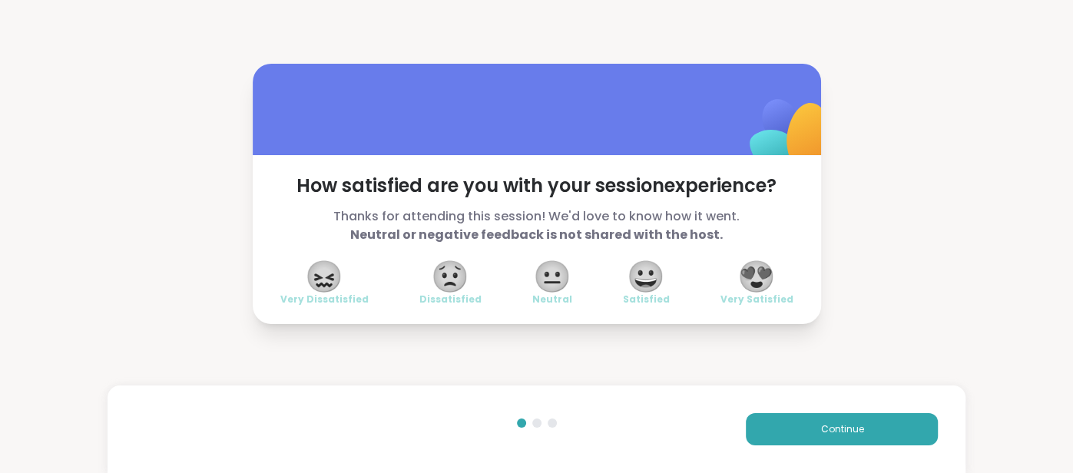
click at [765, 288] on span "😍" at bounding box center [757, 277] width 38 height 28
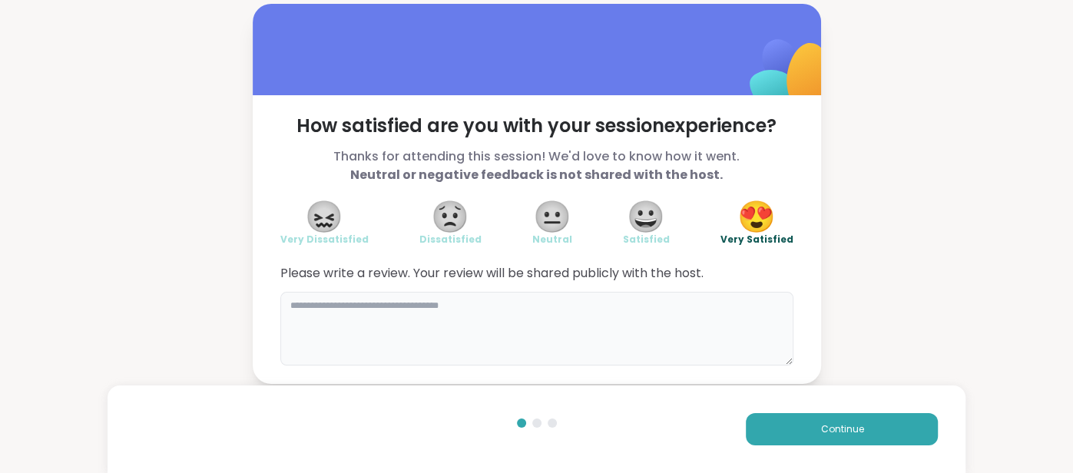
click at [730, 302] on textarea at bounding box center [536, 329] width 513 height 74
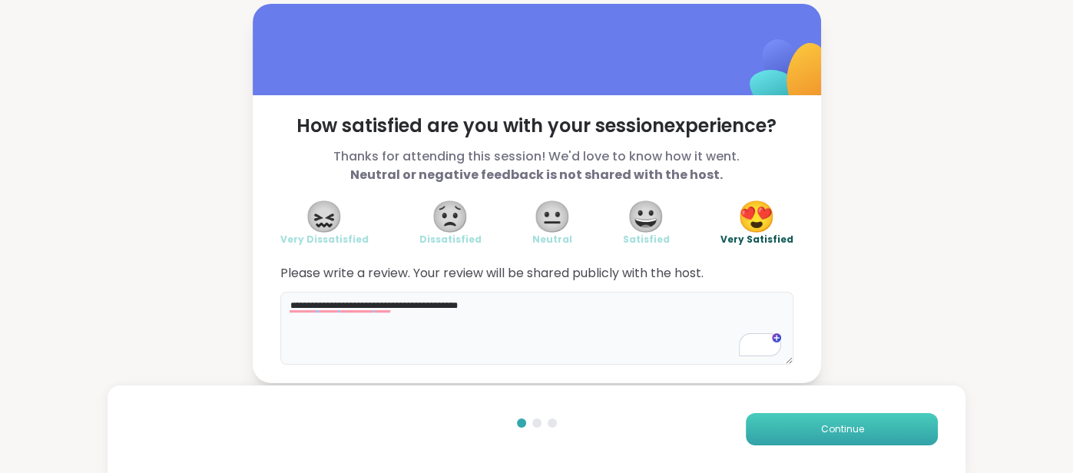
type textarea "**********"
click at [868, 419] on button "Continue" at bounding box center [842, 429] width 192 height 32
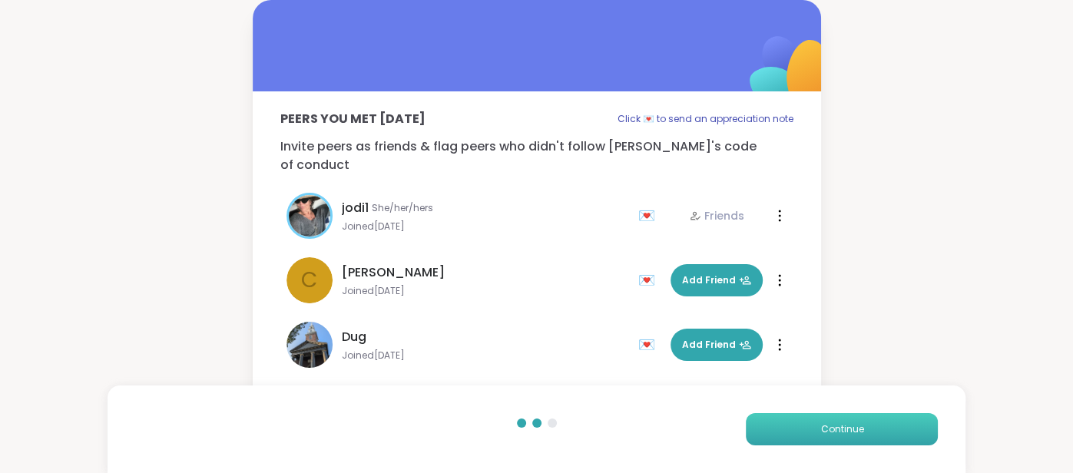
click at [861, 426] on span "Continue" at bounding box center [841, 430] width 43 height 14
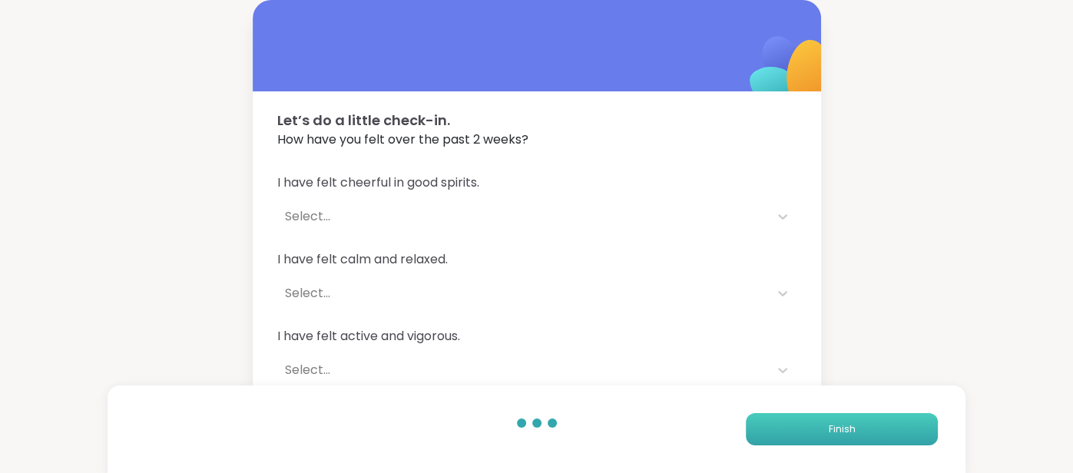
click at [861, 426] on button "Finish" at bounding box center [842, 429] width 192 height 32
